Goal: Task Accomplishment & Management: Manage account settings

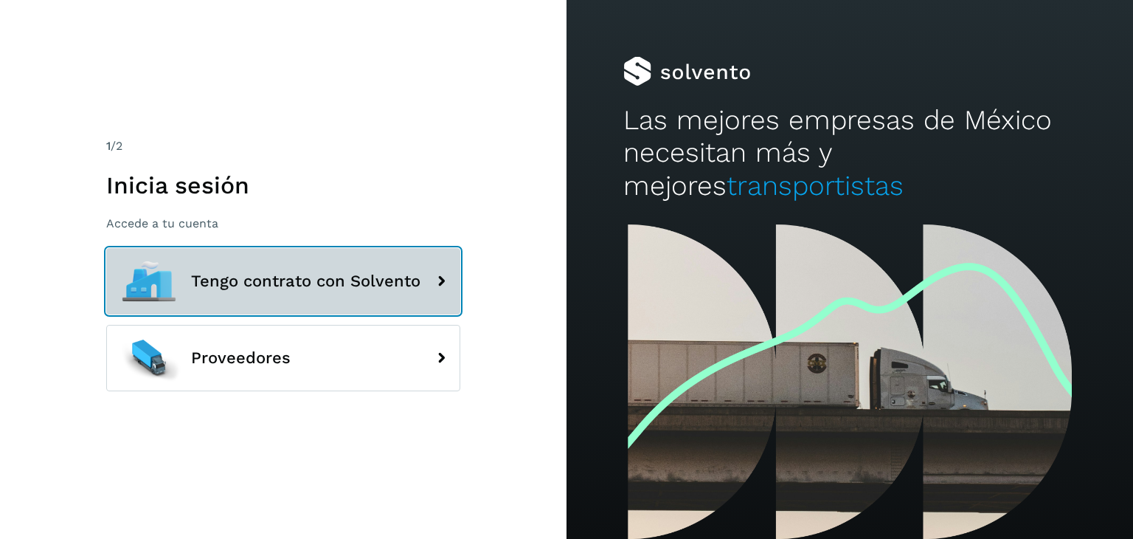
click at [210, 277] on span "Tengo contrato con Solvento" at bounding box center [305, 281] width 229 height 18
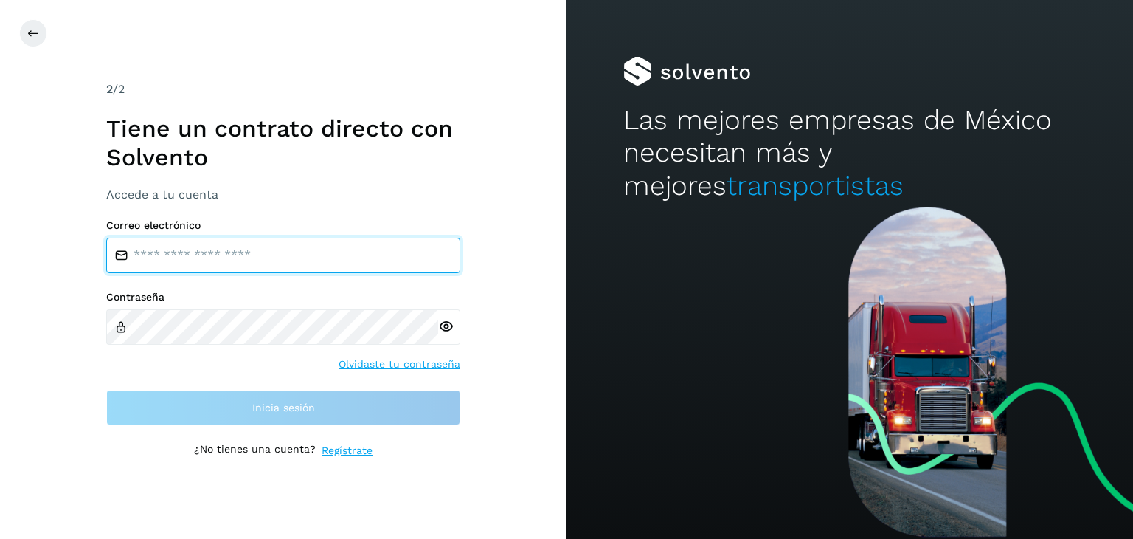
click at [241, 252] on input "email" at bounding box center [283, 255] width 354 height 35
type input "**********"
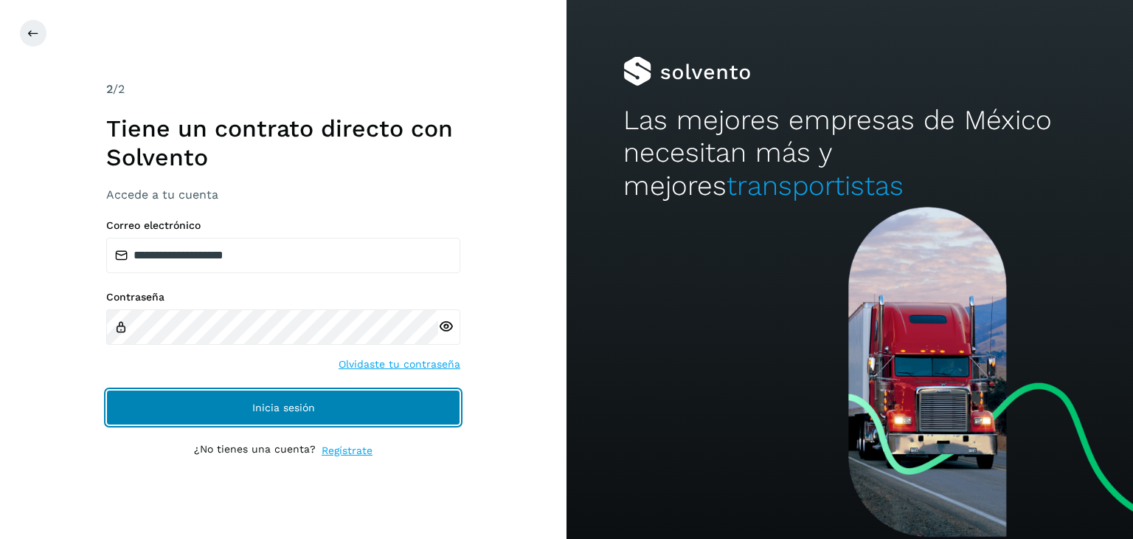
click at [262, 414] on button "Inicia sesión" at bounding box center [283, 407] width 354 height 35
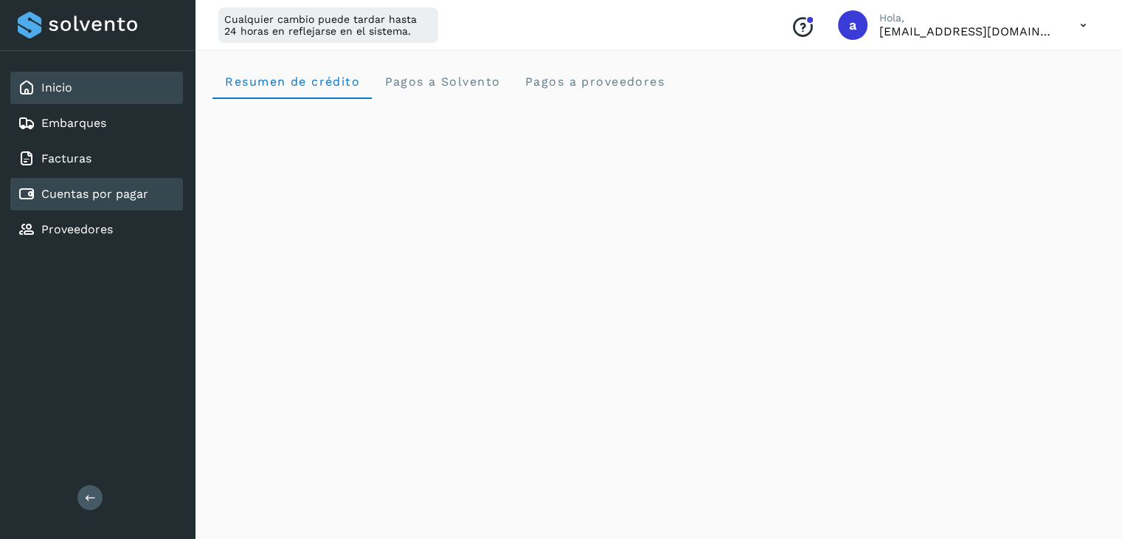
click at [86, 191] on link "Cuentas por pagar" at bounding box center [94, 194] width 107 height 14
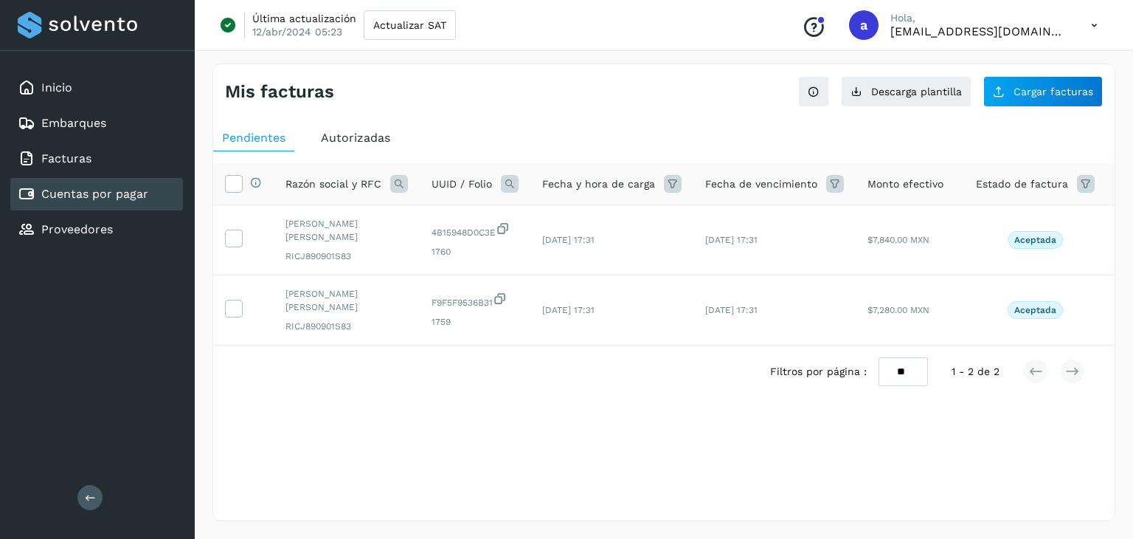
click at [373, 136] on span "Autorizadas" at bounding box center [355, 138] width 69 height 14
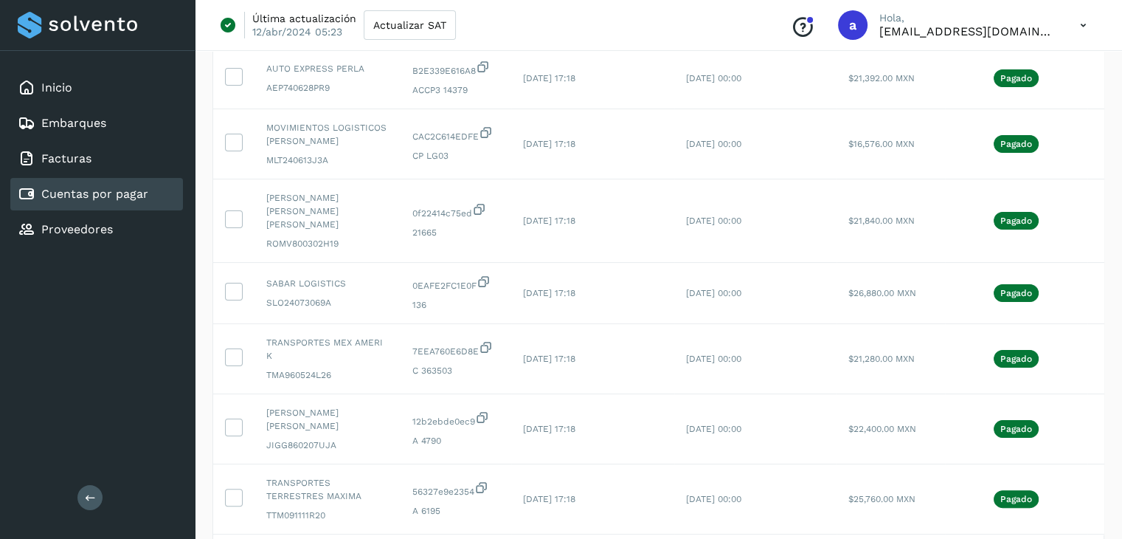
scroll to position [484, 0]
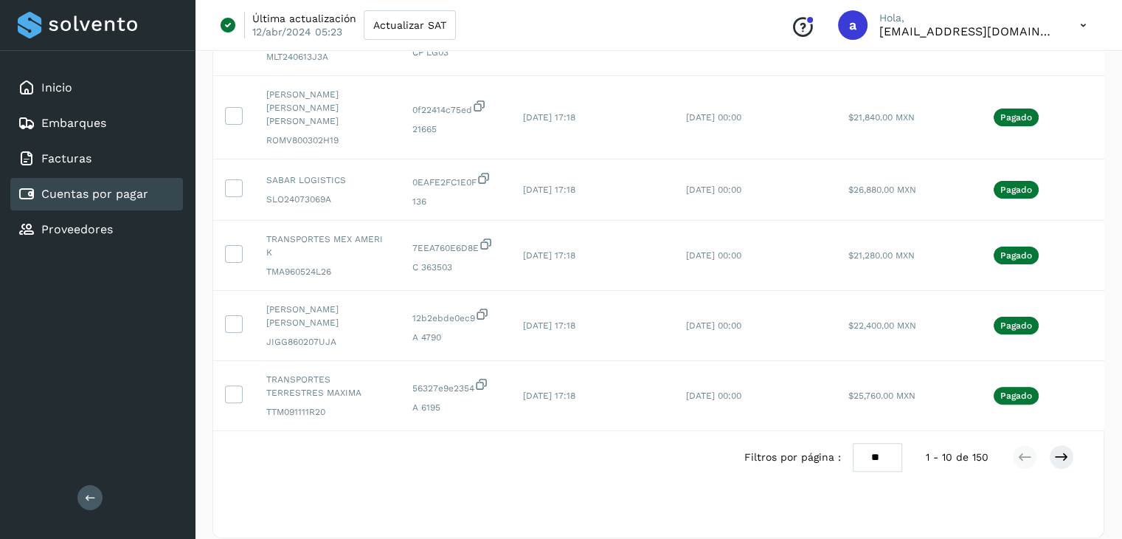
click at [875, 443] on select "** ** **" at bounding box center [877, 457] width 49 height 29
select select "**"
click at [853, 443] on select "** ** **" at bounding box center [877, 457] width 49 height 29
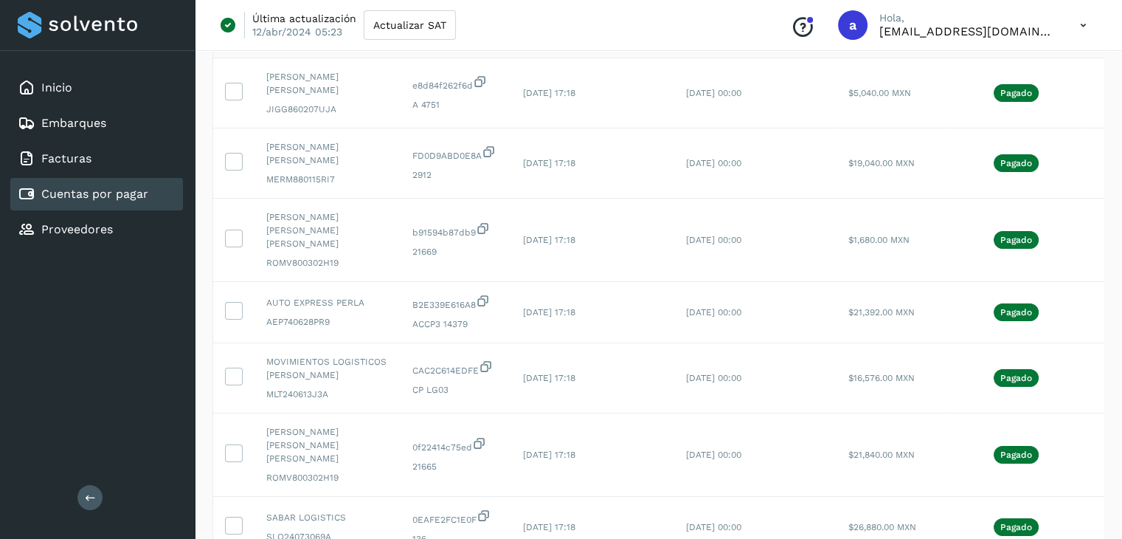
scroll to position [117, 0]
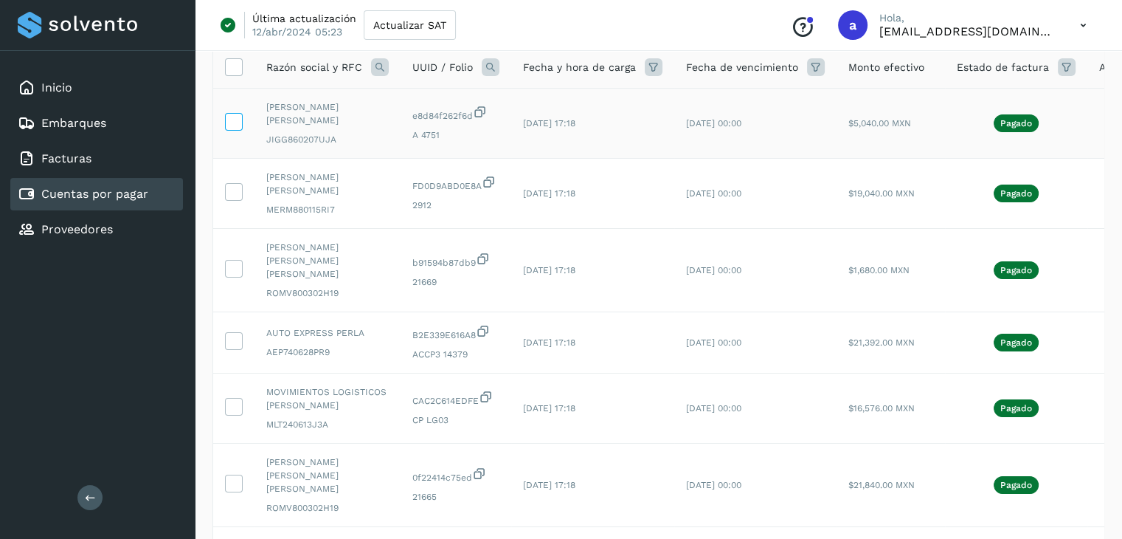
click at [227, 120] on icon at bounding box center [233, 120] width 15 height 15
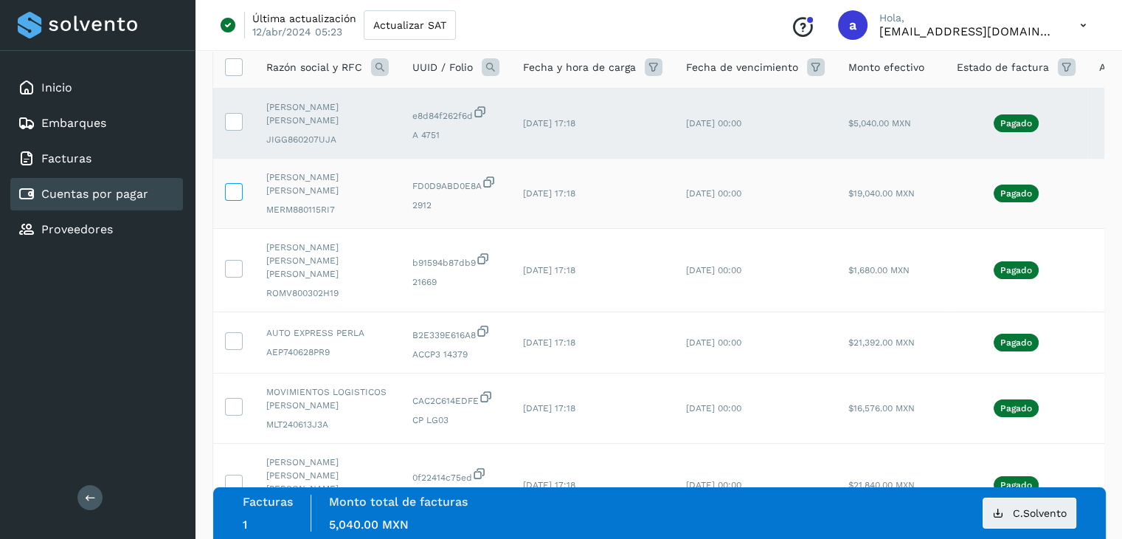
click at [235, 193] on icon at bounding box center [233, 190] width 15 height 15
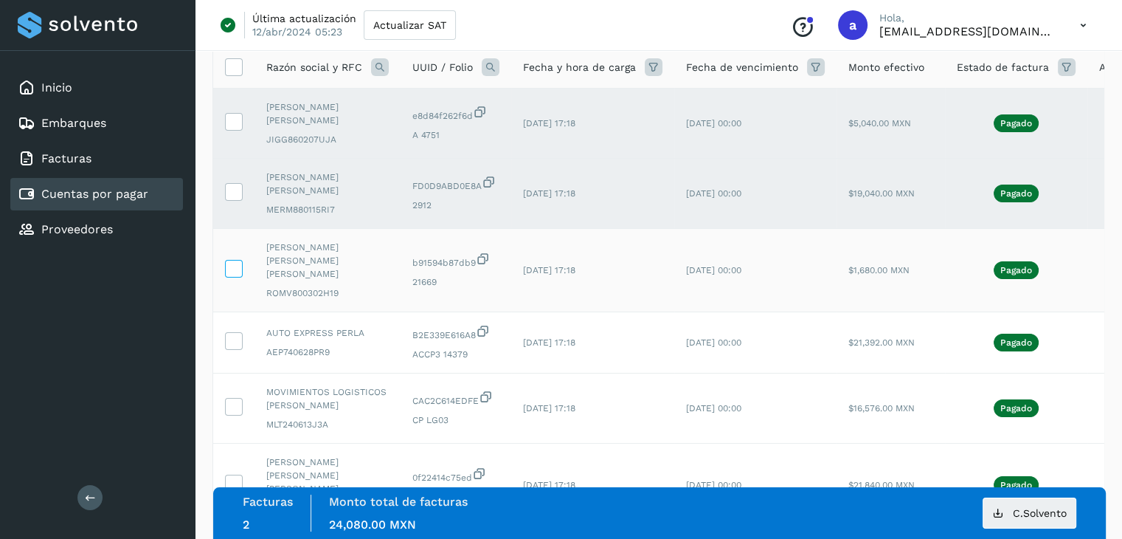
click at [232, 260] on icon at bounding box center [233, 267] width 15 height 15
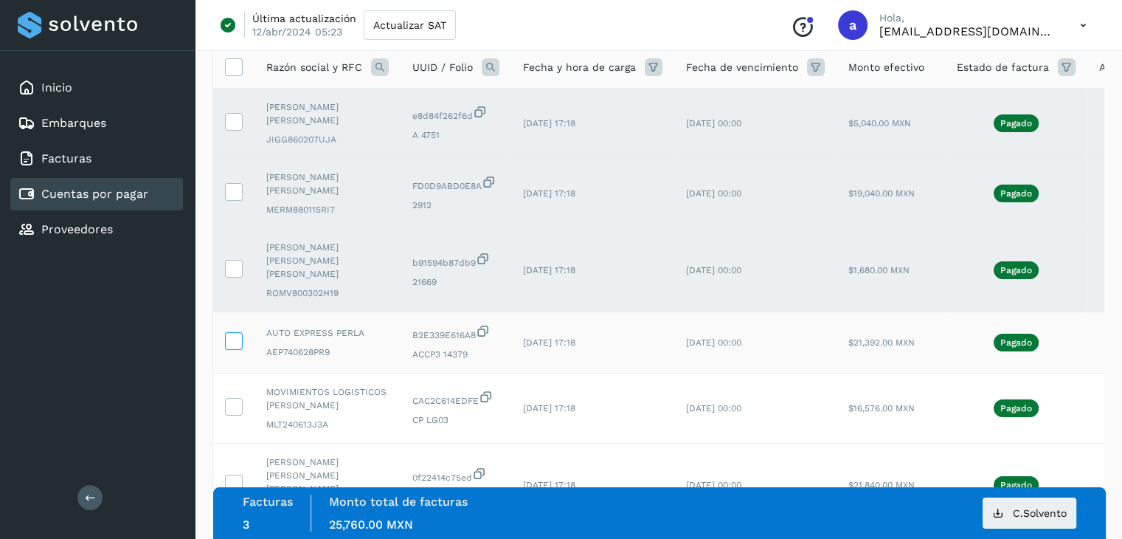
click at [234, 332] on icon at bounding box center [233, 339] width 15 height 15
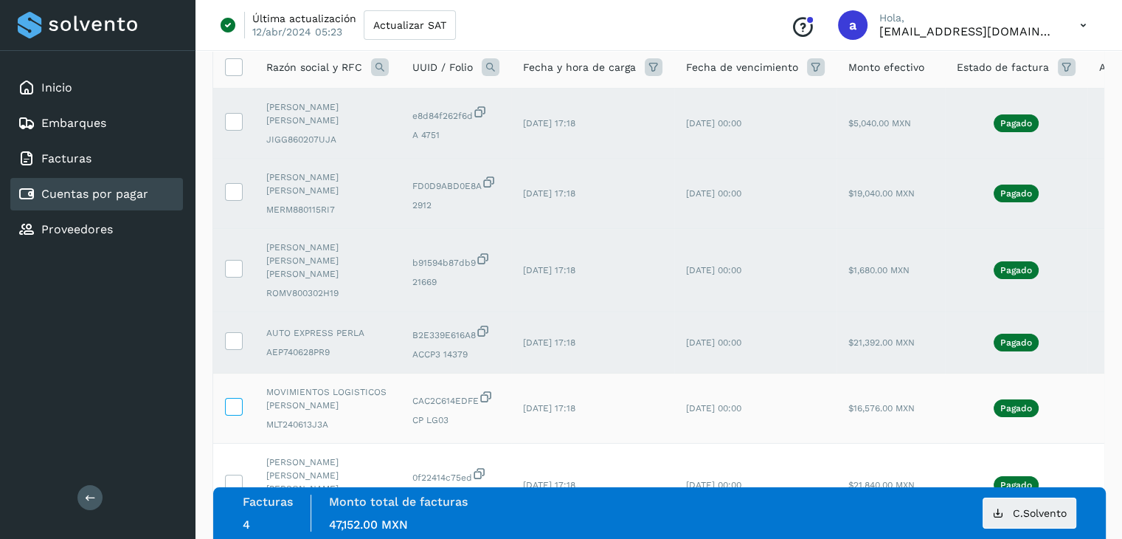
click at [234, 398] on icon at bounding box center [233, 405] width 15 height 15
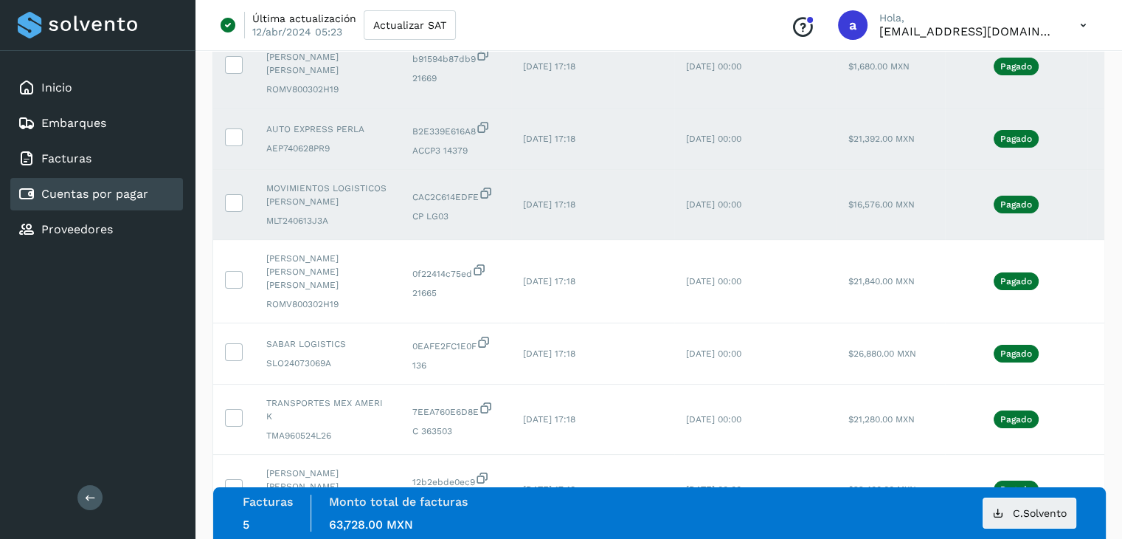
scroll to position [363, 0]
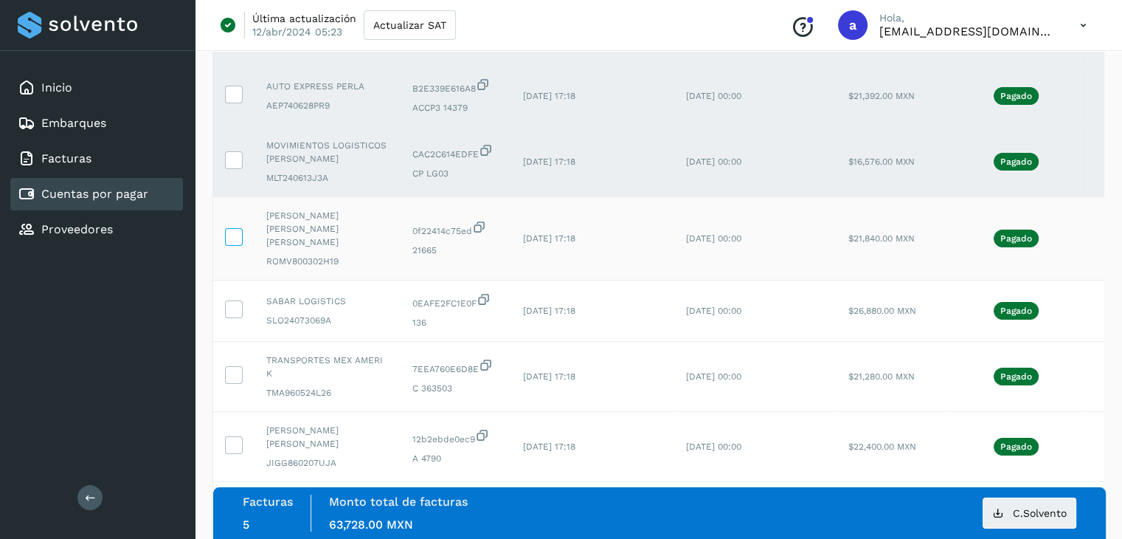
click at [230, 235] on span at bounding box center [233, 240] width 15 height 10
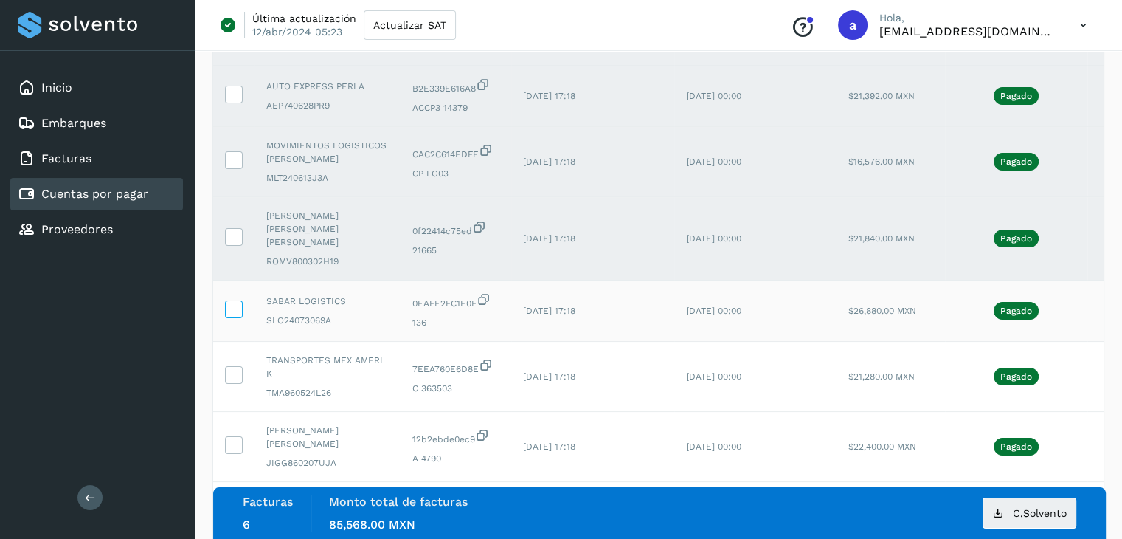
click at [233, 300] on icon at bounding box center [233, 307] width 15 height 15
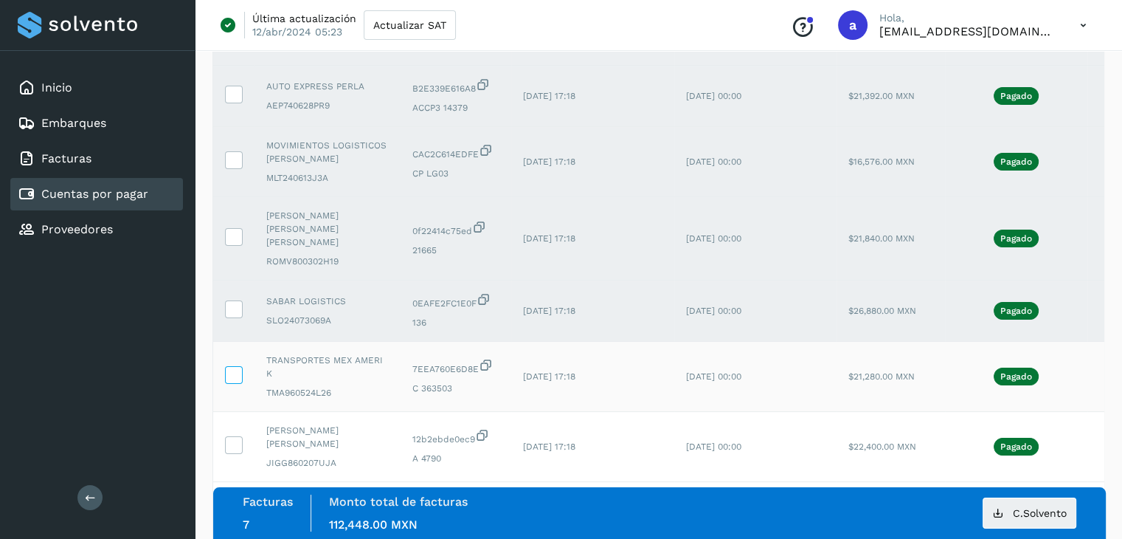
click at [239, 366] on label at bounding box center [234, 375] width 18 height 18
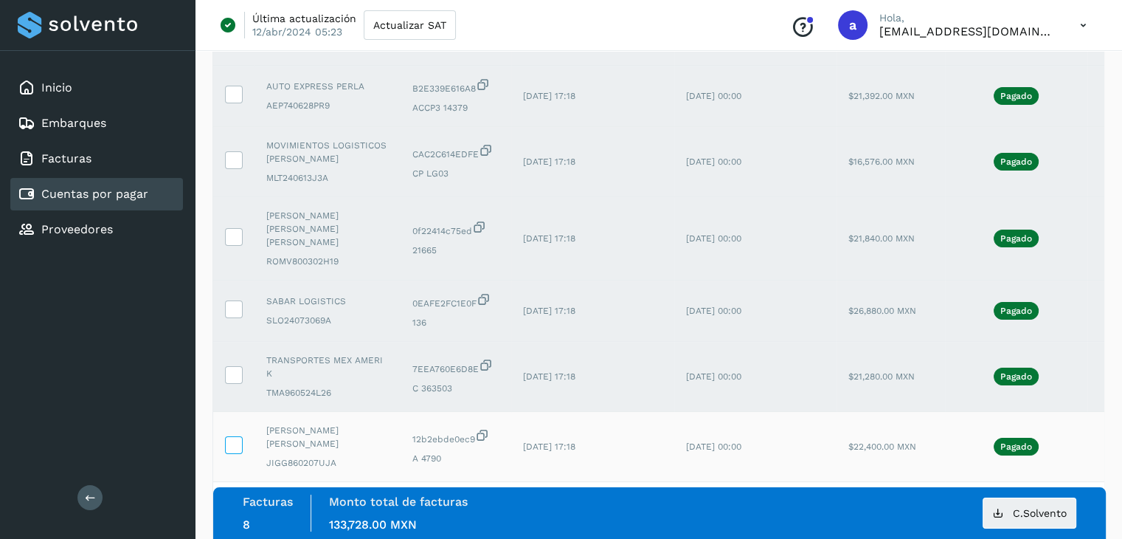
click at [234, 436] on icon at bounding box center [233, 443] width 15 height 15
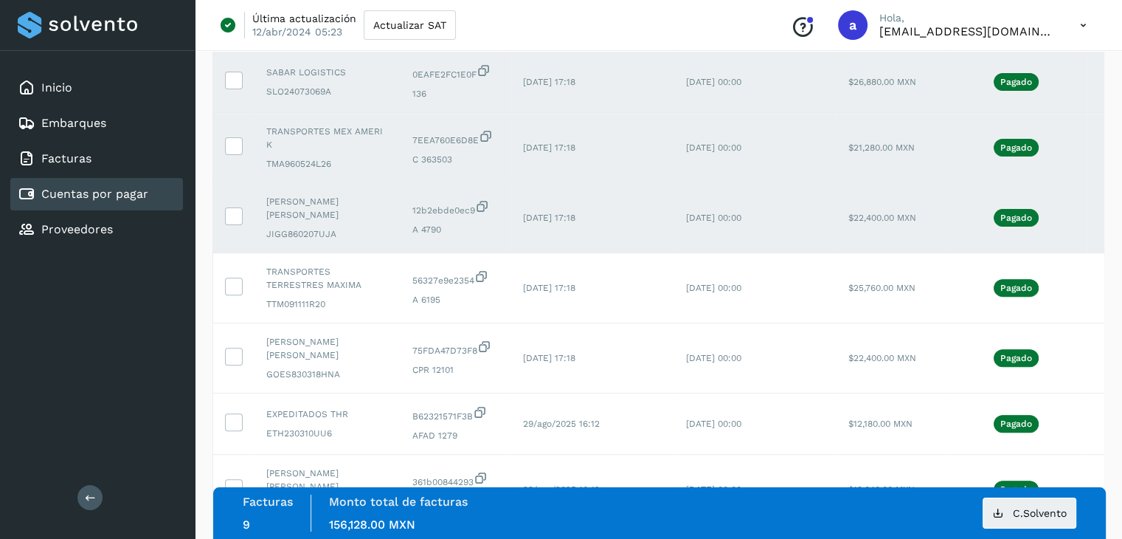
scroll to position [601, 0]
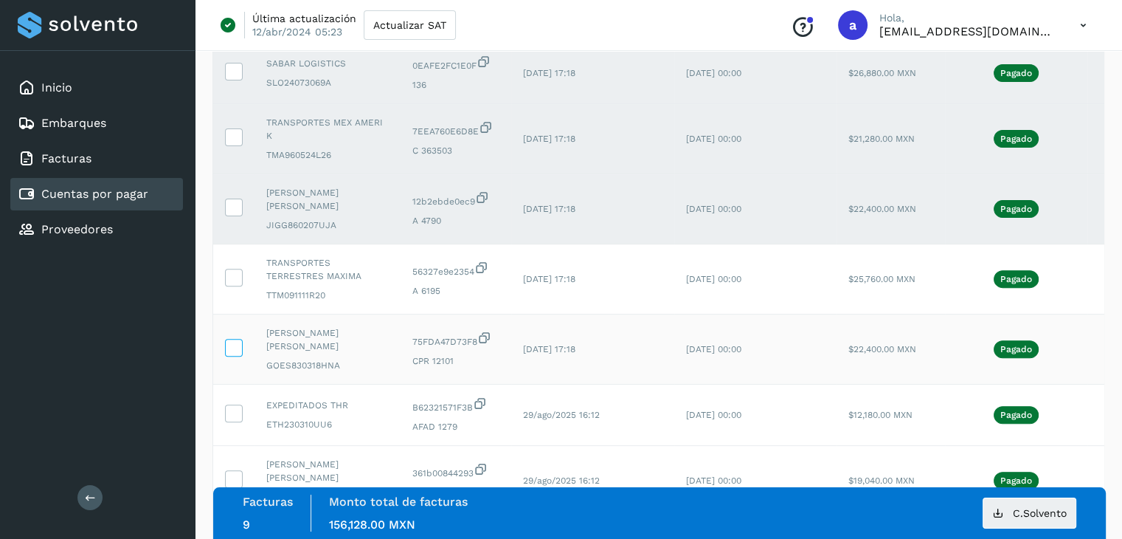
click at [230, 339] on icon at bounding box center [233, 346] width 15 height 15
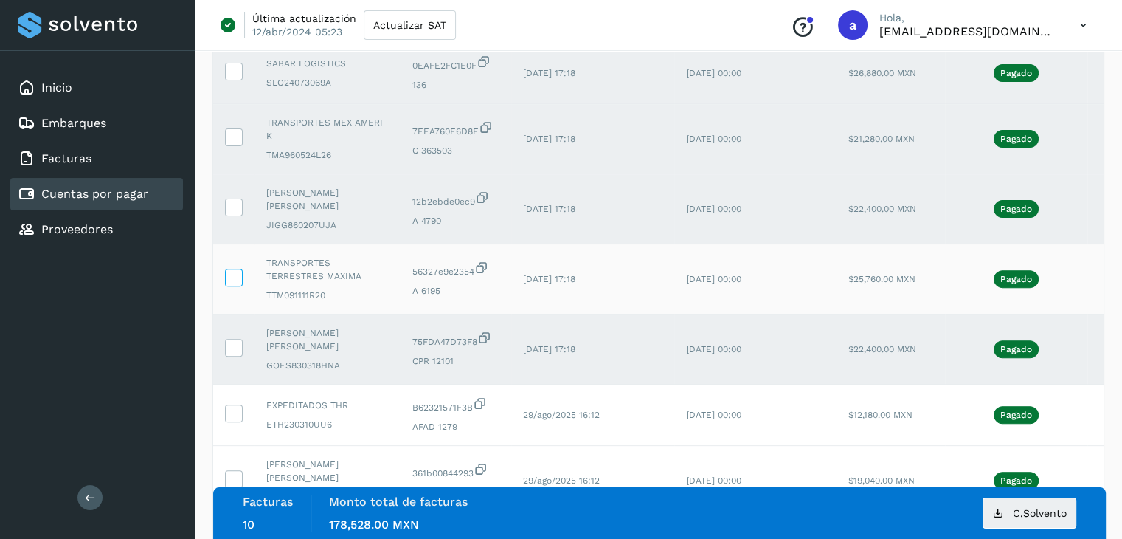
click at [232, 269] on icon at bounding box center [233, 276] width 15 height 15
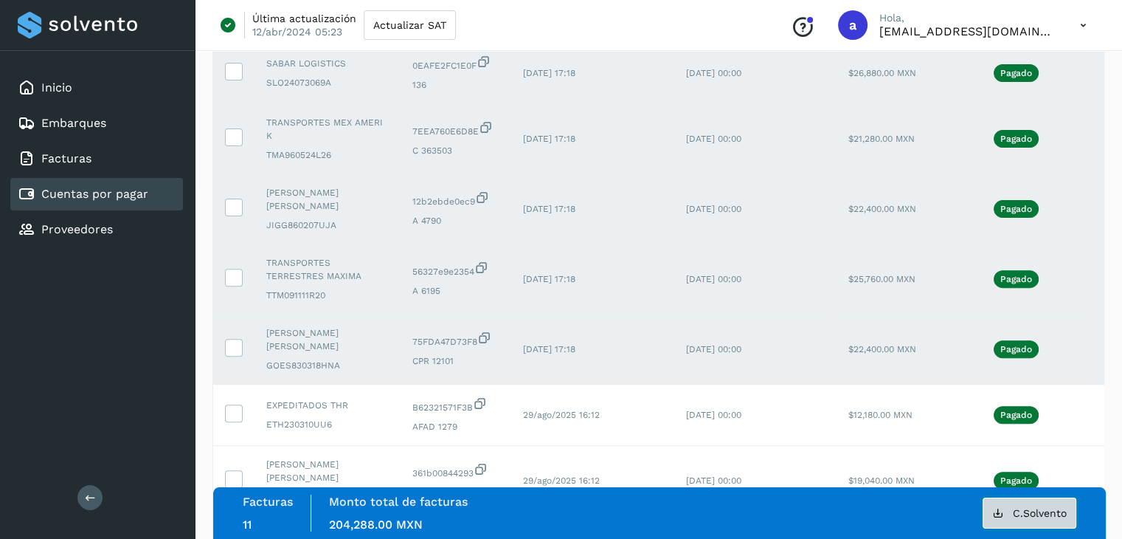
click at [1023, 508] on span "C.Solvento" at bounding box center [1040, 513] width 54 height 10
